Goal: Navigation & Orientation: Find specific page/section

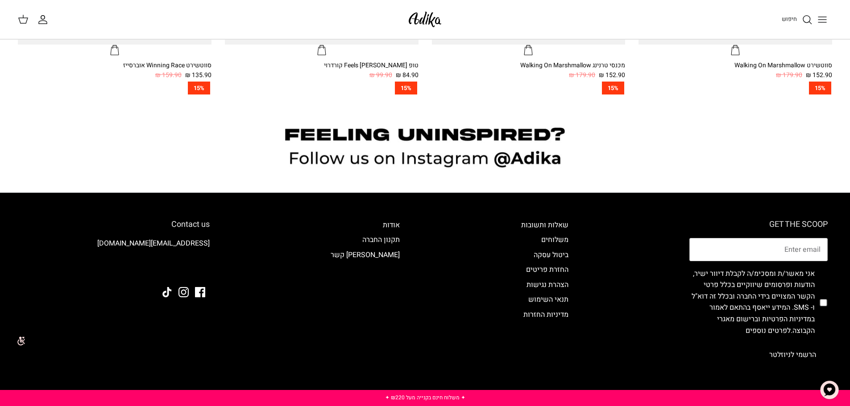
scroll to position [947, 0]
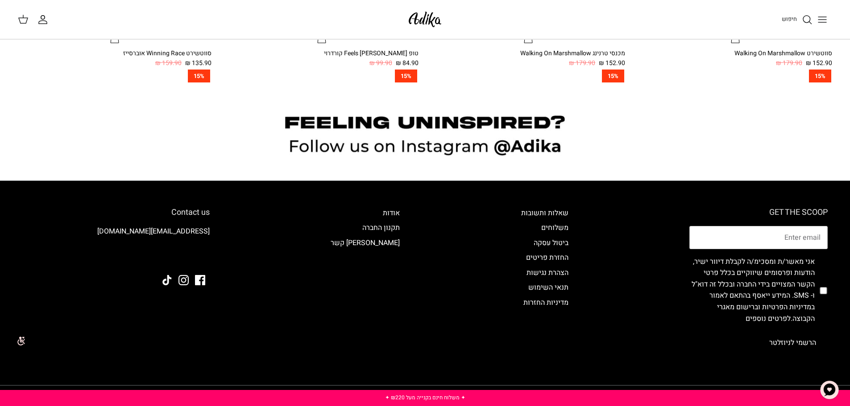
drag, startPoint x: 247, startPoint y: 221, endPoint x: 249, endPoint y: 206, distance: 15.4
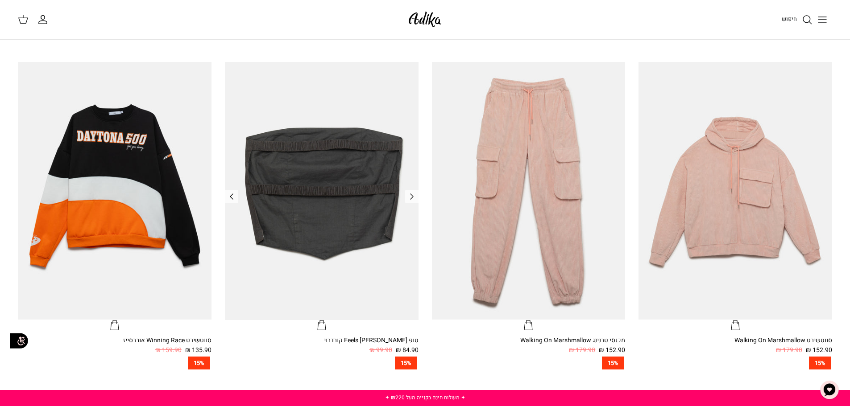
scroll to position [657, 0]
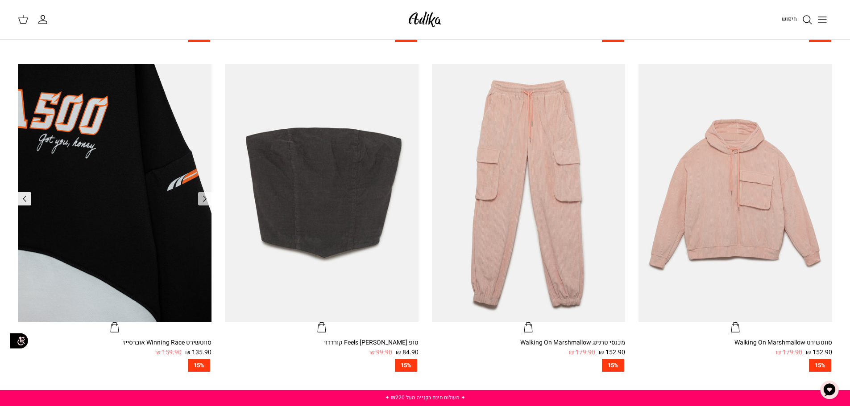
click at [29, 203] on icon "Right" at bounding box center [24, 199] width 11 height 11
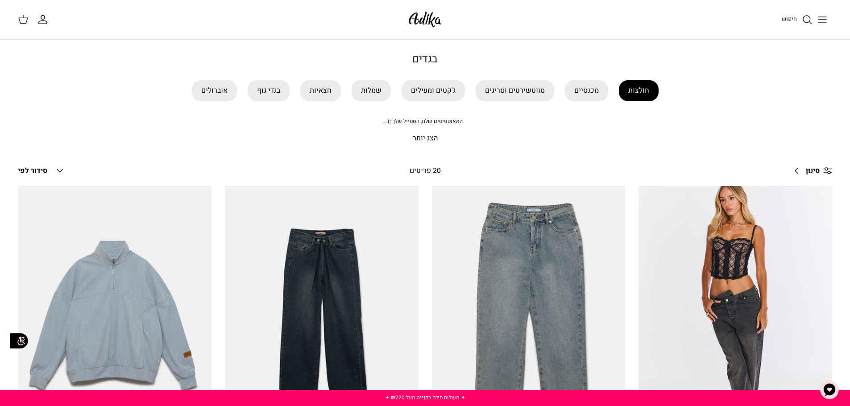
click at [644, 88] on link "חולצות" at bounding box center [639, 90] width 40 height 21
